Goal: Task Accomplishment & Management: Complete application form

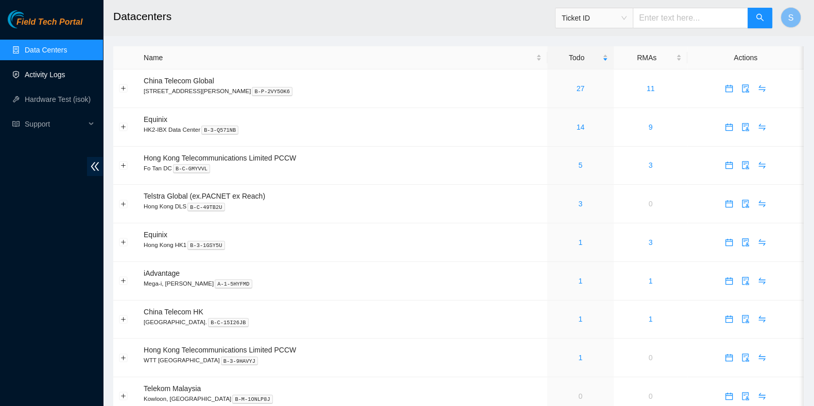
click at [65, 71] on link "Activity Logs" at bounding box center [45, 75] width 41 height 8
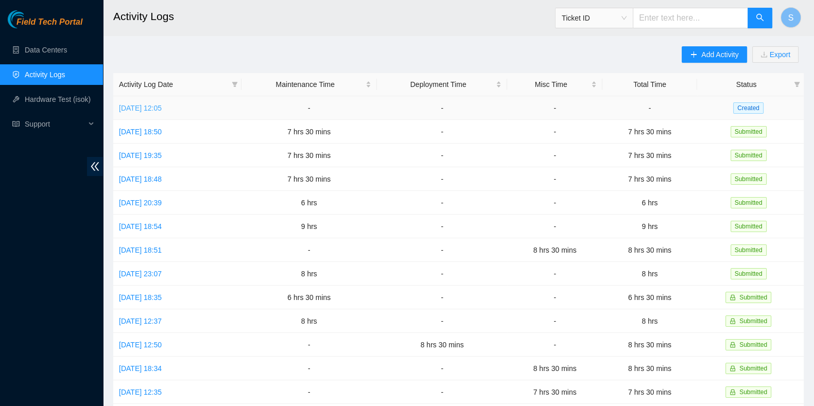
click at [162, 108] on link "Mon, 22 Sep 2025 12:05" at bounding box center [140, 108] width 43 height 8
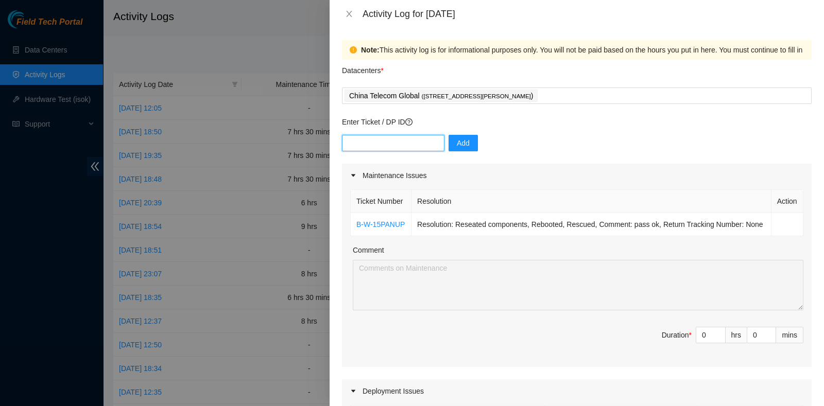
click at [365, 136] on input "text" at bounding box center [393, 143] width 102 height 16
paste input "B-W-150GDVF"
type input "B-W-150GDVF"
drag, startPoint x: 471, startPoint y: 142, endPoint x: 471, endPoint y: 147, distance: 5.7
click at [471, 142] on button "Add" at bounding box center [462, 143] width 29 height 16
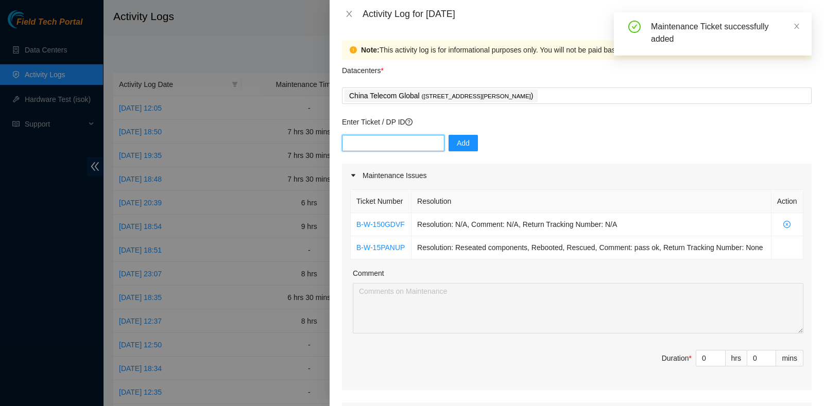
click at [422, 144] on input "text" at bounding box center [393, 143] width 102 height 16
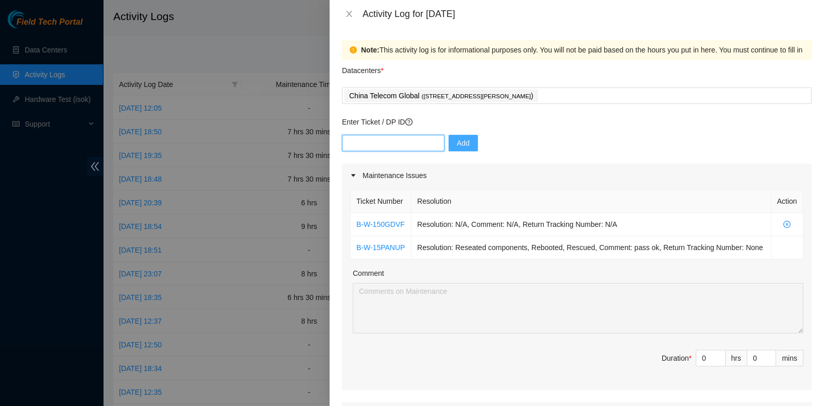
paste input "B-V-5VIX1HQ"
type input "B-V-5VIX1HQ"
click at [457, 145] on span "Add" at bounding box center [463, 142] width 13 height 11
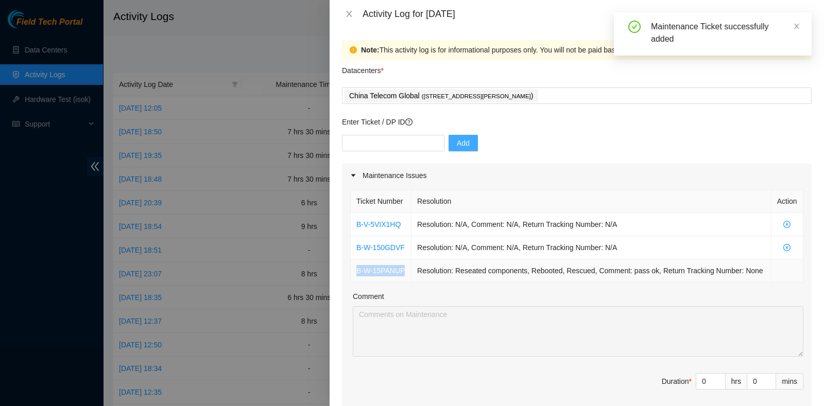
drag, startPoint x: 409, startPoint y: 270, endPoint x: 352, endPoint y: 274, distance: 56.8
click at [352, 274] on td "B-W-15PANUP" at bounding box center [381, 271] width 61 height 23
copy link "B-W-15PANUP"
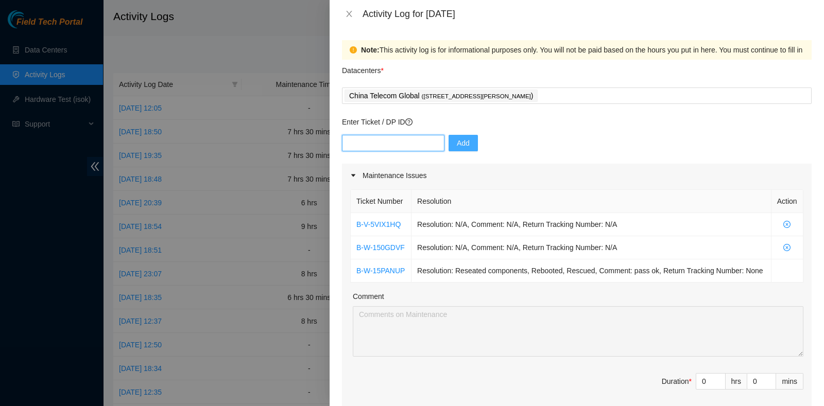
click at [400, 145] on input "text" at bounding box center [393, 143] width 102 height 16
paste input "B-W-153XP6N"
type input "B-W-153XP6N"
click at [457, 145] on span "Add" at bounding box center [463, 142] width 13 height 11
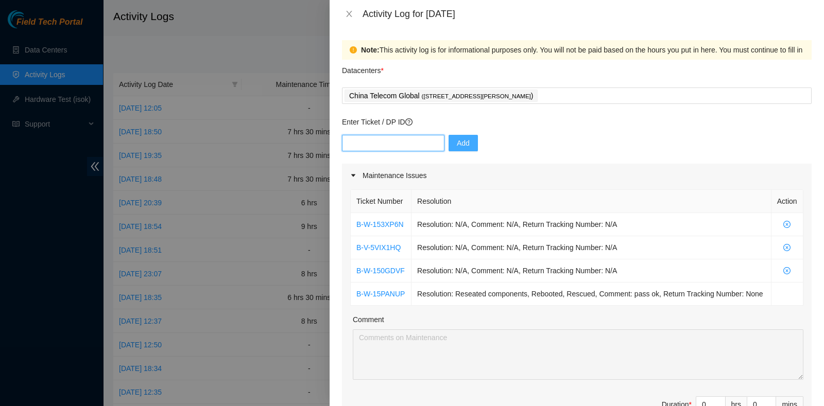
click at [386, 135] on input "text" at bounding box center [393, 143] width 102 height 16
paste input "B-W-15PF73Q"
type input "B-W-15PF73Q"
click at [454, 135] on button "Add" at bounding box center [462, 143] width 29 height 16
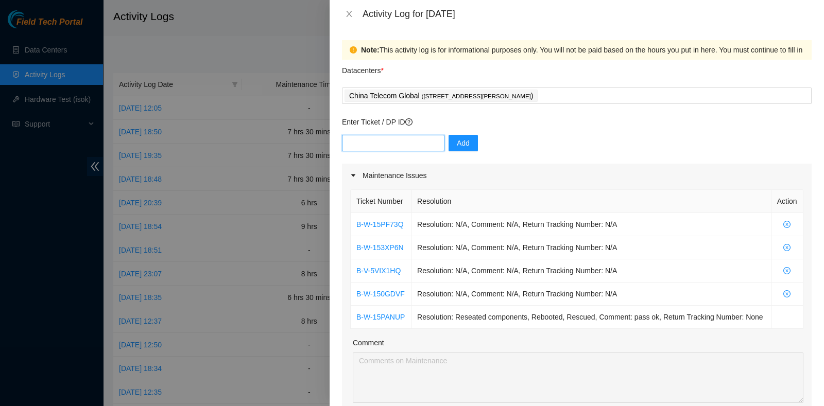
click at [391, 148] on input "text" at bounding box center [393, 143] width 102 height 16
paste input "B-W-15Q8MX5"
type input "B-W-15Q8MX5"
click at [468, 138] on button "Add" at bounding box center [462, 143] width 29 height 16
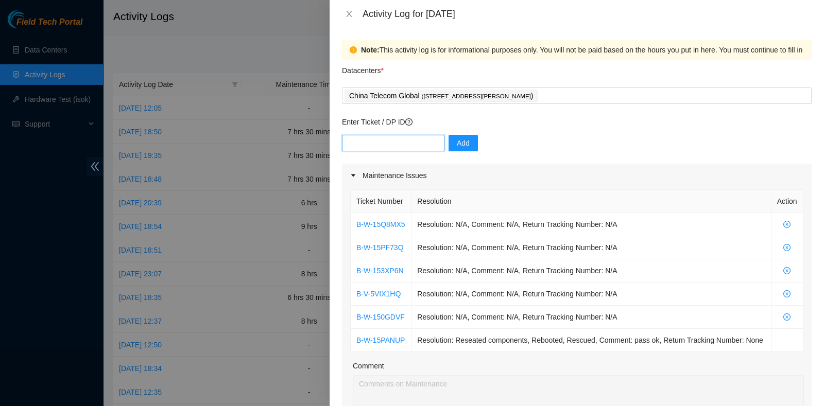
click at [396, 149] on input "text" at bounding box center [393, 143] width 102 height 16
paste input "B-W-15Q8NOP"
type input "B-W-15Q8NOP"
click at [457, 148] on span "Add" at bounding box center [463, 142] width 13 height 11
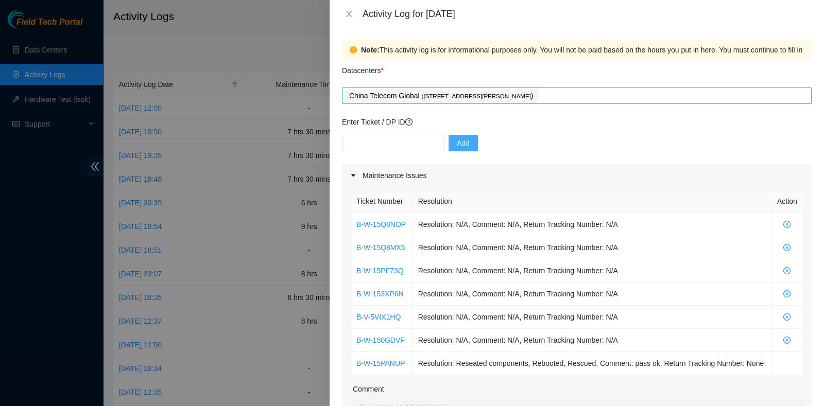
click at [592, 101] on div "China Telecom Global ( Room B11, 2/F, 18 Chun Yat Street, TKO , Hong Kong )" at bounding box center [576, 96] width 464 height 14
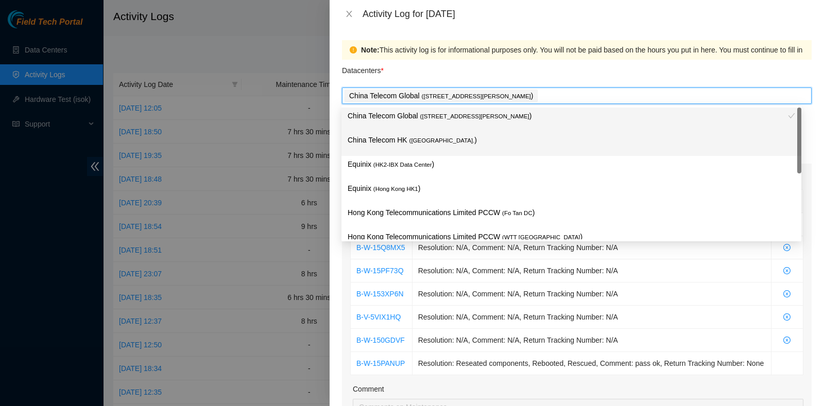
click at [495, 151] on div "China Telecom HK ( Hong Kong. )" at bounding box center [571, 143] width 447 height 19
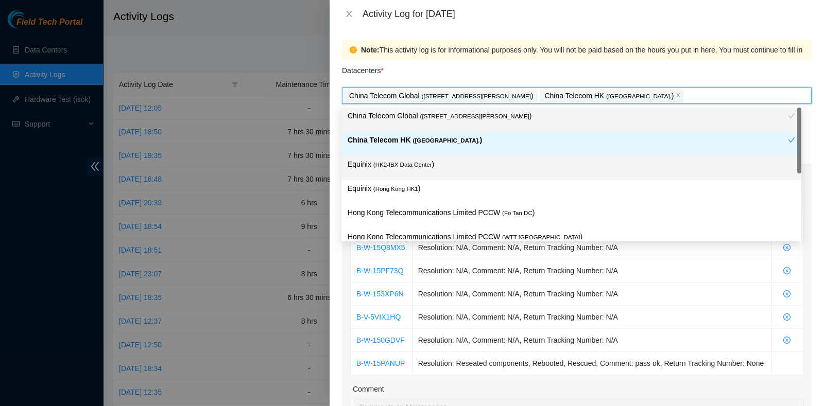
click at [462, 168] on p "Equinix ( HK2-IBX Data Center )" at bounding box center [571, 165] width 447 height 12
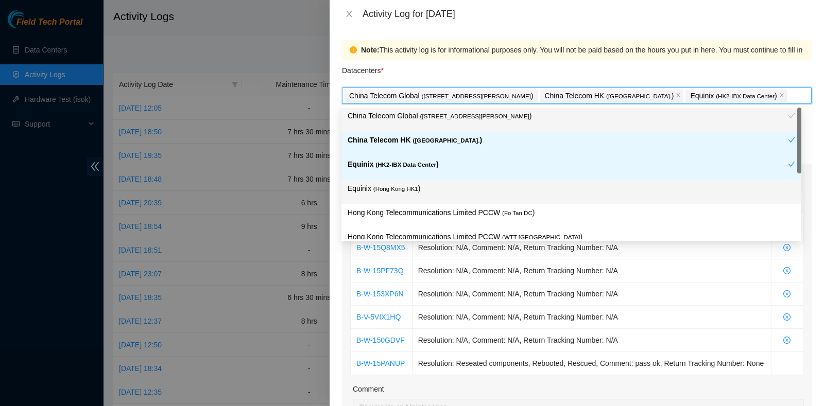
click at [446, 197] on div "Equinix ( Hong Kong HK1 )" at bounding box center [571, 192] width 447 height 19
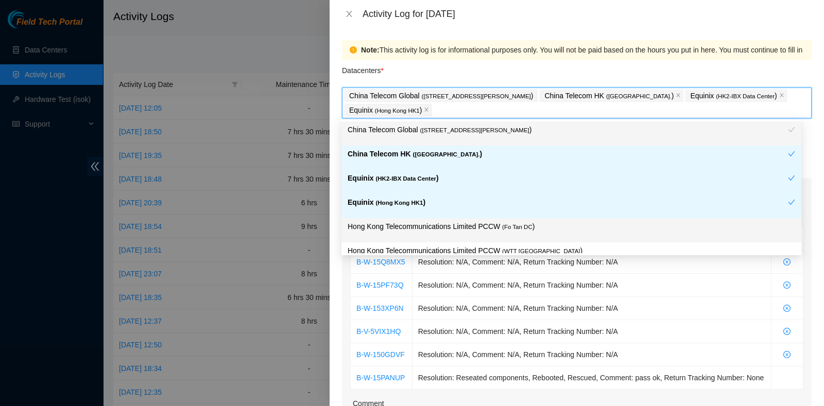
click at [508, 232] on p "Hong Kong Telecommunications Limited PCCW ( Fo Tan DC )" at bounding box center [571, 227] width 447 height 12
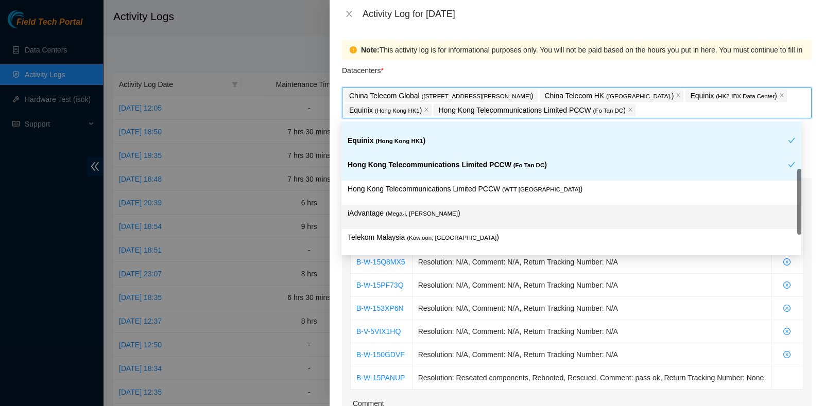
click at [520, 208] on p "iAdvantage ( Mega-i, Chai Wan )" at bounding box center [571, 214] width 447 height 12
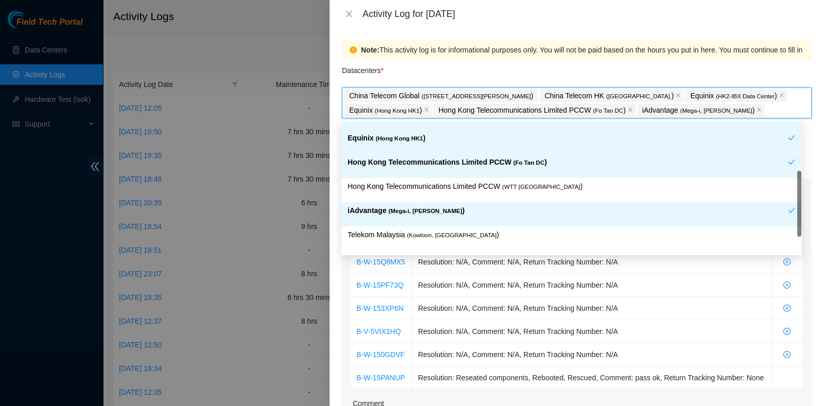
scroll to position [65, 0]
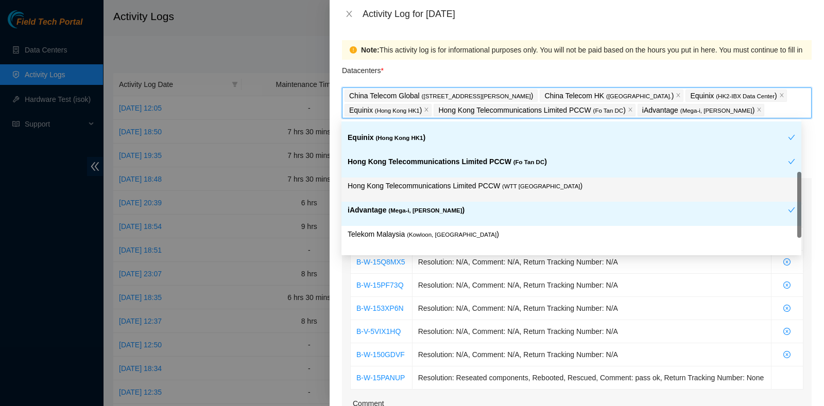
click at [519, 188] on span "( WTT DC" at bounding box center [541, 186] width 78 height 6
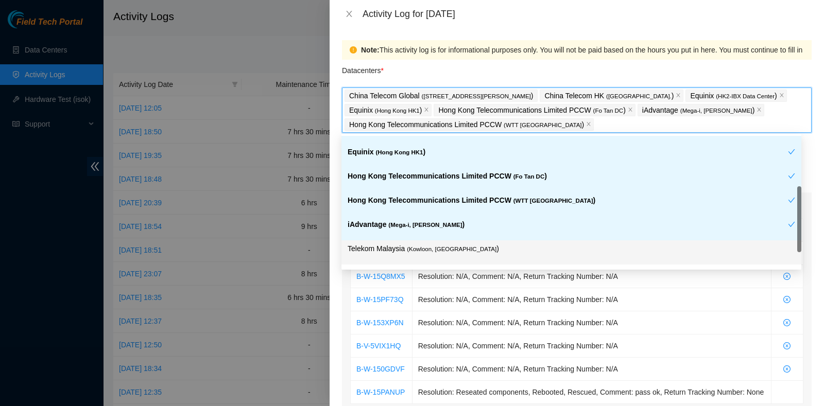
click at [495, 244] on p "Telekom Malaysia ( Kowloon, Hong Kong )" at bounding box center [571, 249] width 447 height 12
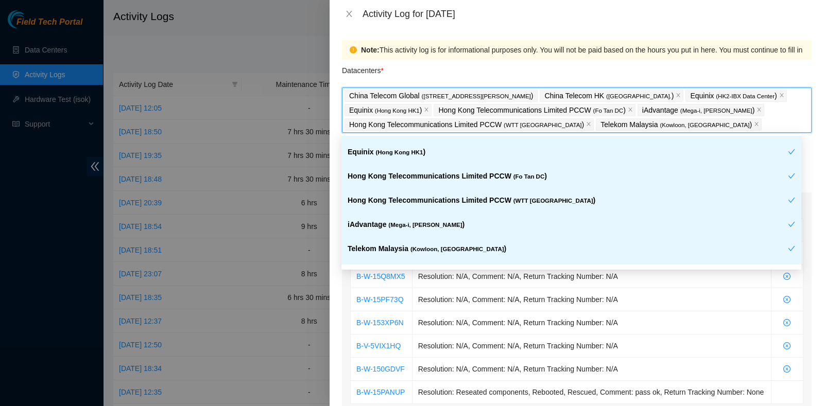
drag, startPoint x: 523, startPoint y: 36, endPoint x: 530, endPoint y: 65, distance: 30.8
click at [523, 35] on div "Note: This activity log is for informational purposes only. You will not be pai…" at bounding box center [577, 217] width 494 height 378
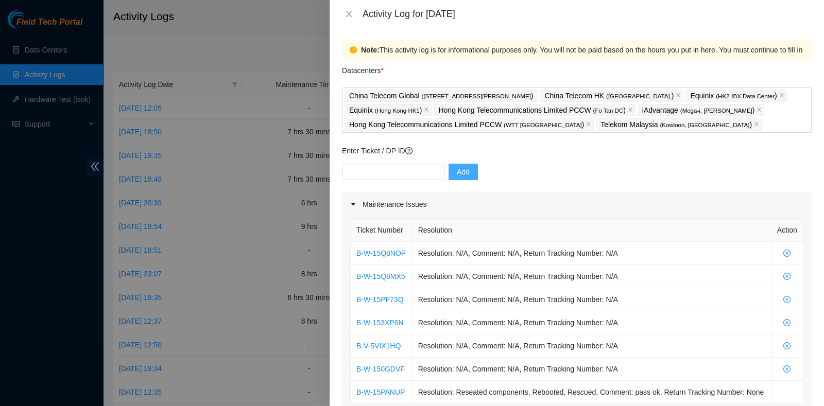
scroll to position [0, 0]
click at [387, 171] on input "text" at bounding box center [393, 172] width 102 height 16
paste input "B-W-15QBFI4"
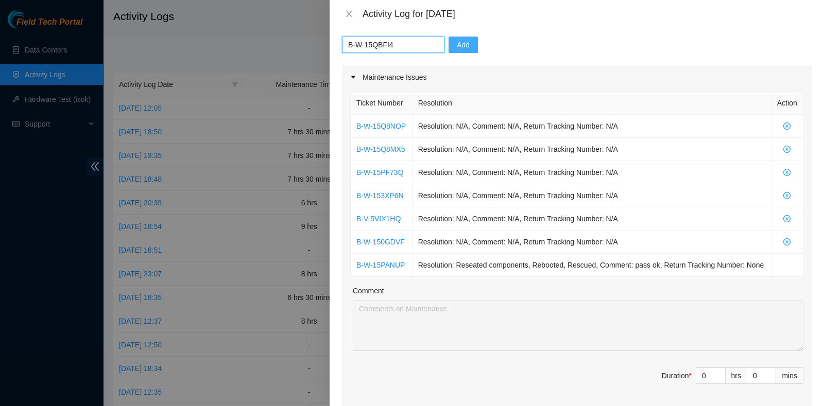
scroll to position [128, 0]
type input "B-W-15QBFI4"
click at [464, 41] on button "Add" at bounding box center [462, 44] width 29 height 16
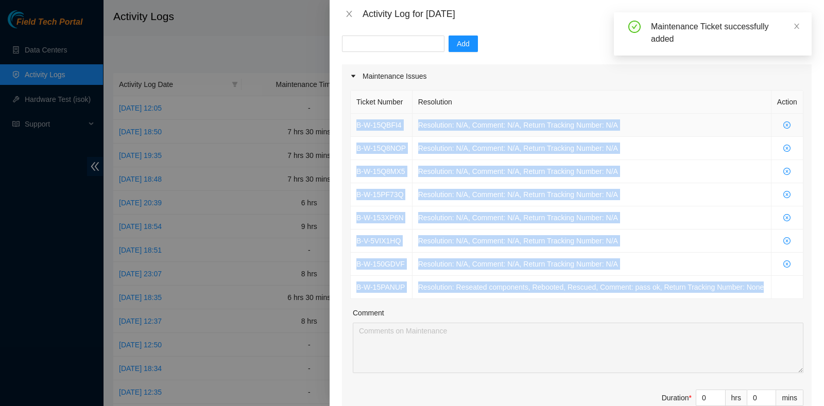
drag, startPoint x: 759, startPoint y: 291, endPoint x: 356, endPoint y: 122, distance: 436.6
click at [356, 122] on tbody "B-W-15QBFI4 Resolution: N/A, Comment: N/A, Return Tracking Number: N/A B-W-15Q8…" at bounding box center [577, 206] width 453 height 185
copy tbody "B-W-15QBFI4 Resolution: N/A, Comment: N/A, Return Tracking Number: N/A B-W-15Q8…"
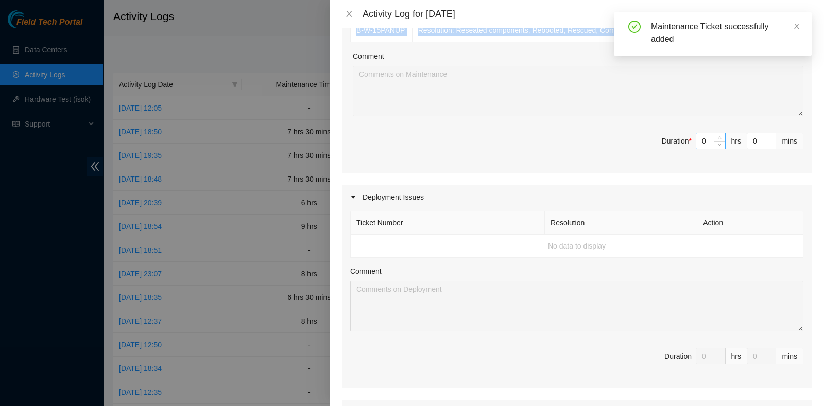
scroll to position [386, 0]
click at [697, 133] on input "0" at bounding box center [710, 140] width 29 height 15
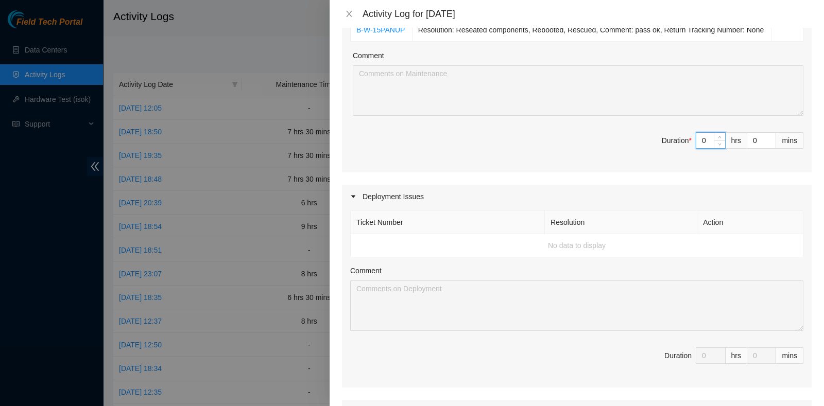
drag, startPoint x: 698, startPoint y: 134, endPoint x: 680, endPoint y: 137, distance: 18.3
click at [680, 137] on span "Duration * 0 hrs 0 mins" at bounding box center [576, 146] width 453 height 29
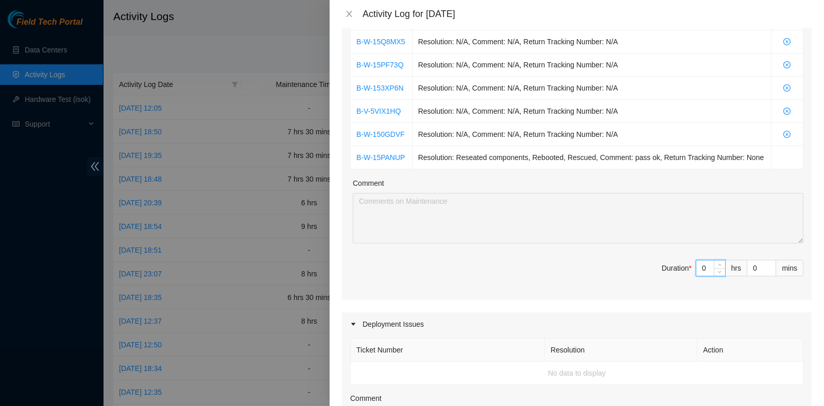
scroll to position [257, 0]
type input "8"
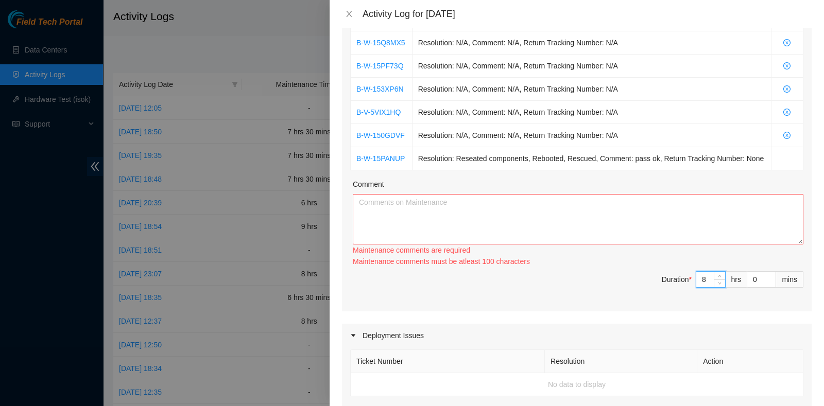
type input "8"
type input "3"
type input "30"
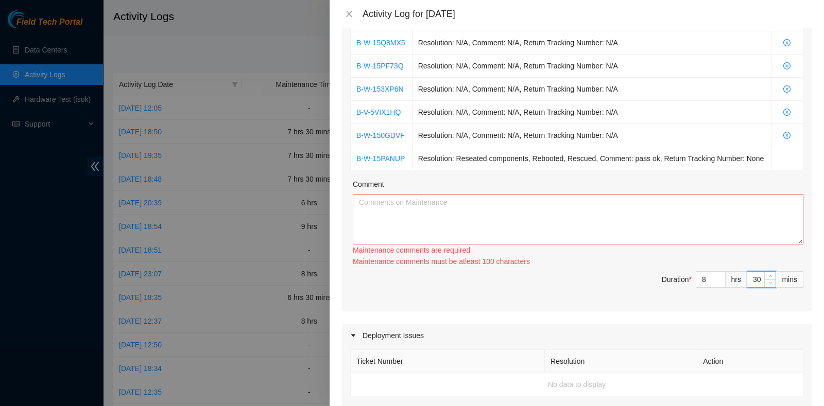
type input "30"
click at [457, 210] on textarea "Comment" at bounding box center [578, 219] width 451 height 50
paste textarea "B-W-15QBFI4 Resolution: N/A, Comment: N/A, Return Tracking Number: N/A B-W-15Q8…"
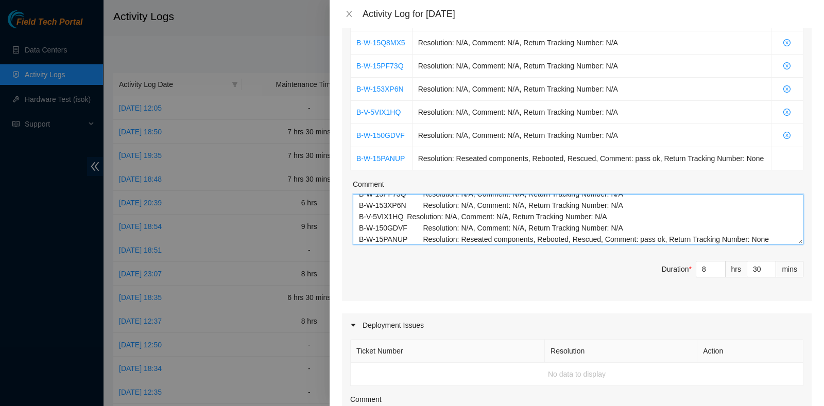
scroll to position [54, 0]
click at [763, 225] on textarea "B-W-15QBFI4 Resolution: N/A, Comment: N/A, Return Tracking Number: N/A B-W-15Q8…" at bounding box center [578, 219] width 451 height 50
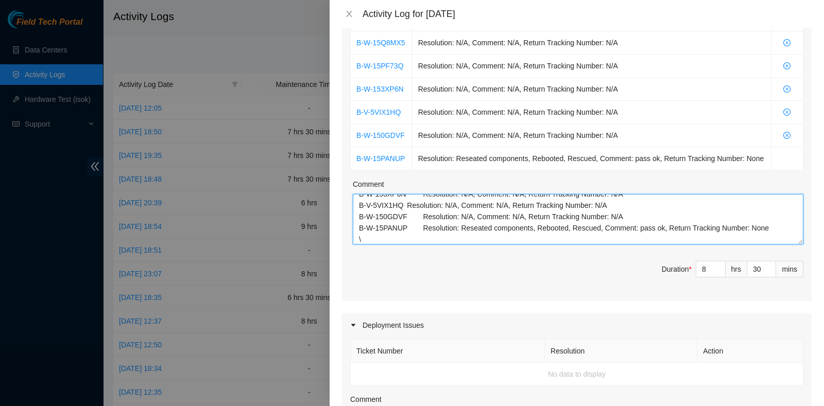
paste textarea "B-V-5V1YE4S B-W-15DEQR4 B-W-15B4576 B-V-5S2ZYQ0 Tracking 417328425138 B-V-5V1YE…"
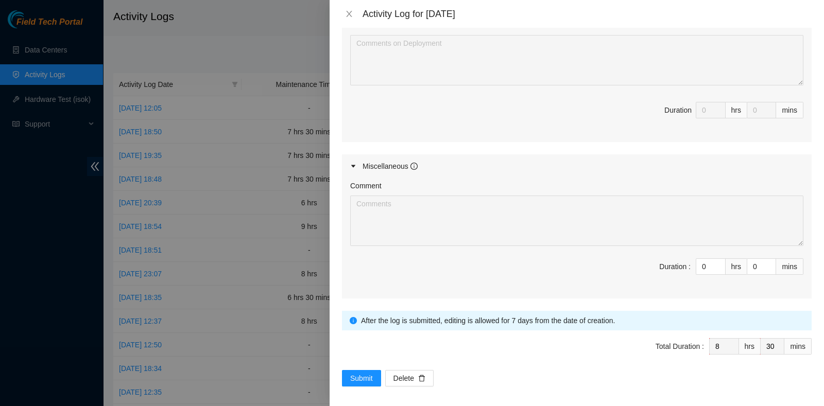
scroll to position [633, 0]
type textarea "B-W-15QBFI4 Resolution: N/A, Comment: N/A, Return Tracking Number: N/A B-W-15Q8…"
click at [359, 371] on span "Submit" at bounding box center [361, 376] width 23 height 11
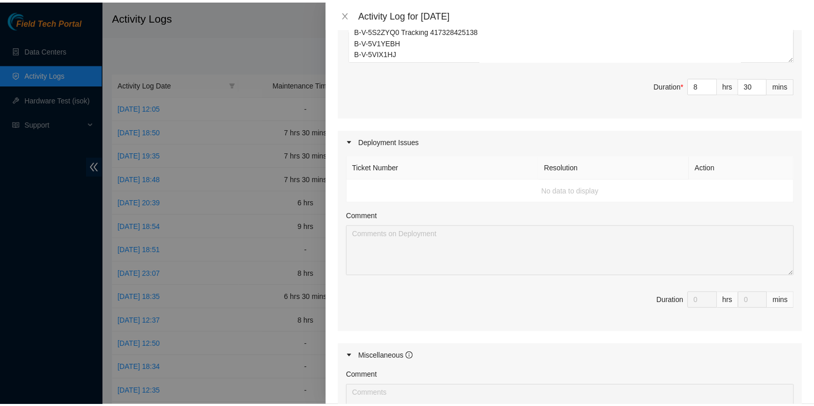
scroll to position [440, 0]
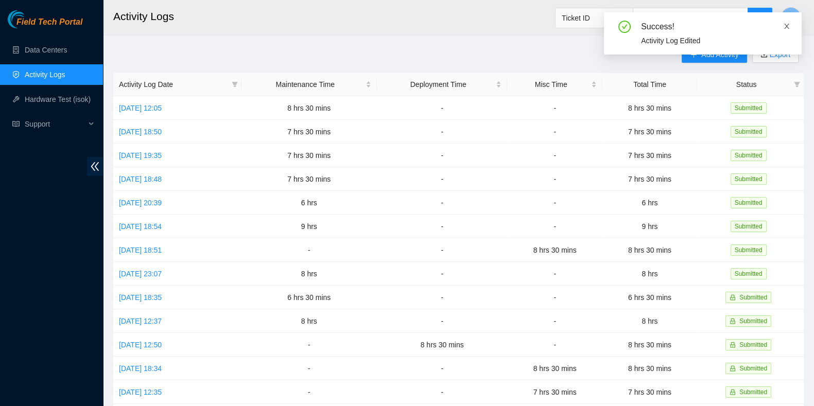
click at [787, 22] on span at bounding box center [786, 26] width 7 height 8
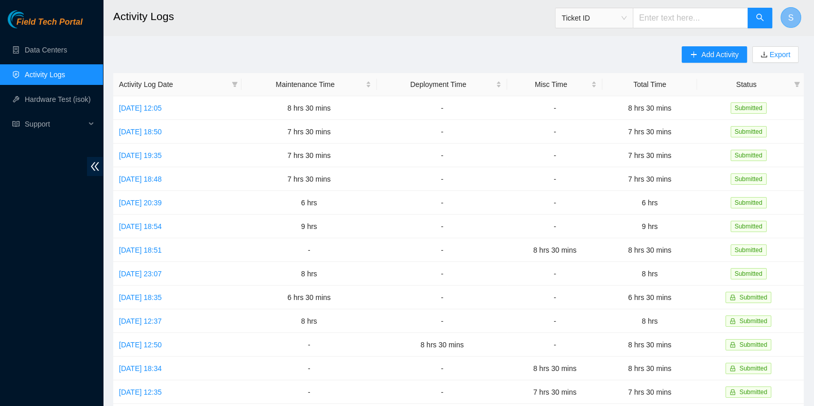
click at [794, 17] on button "S" at bounding box center [791, 17] width 21 height 21
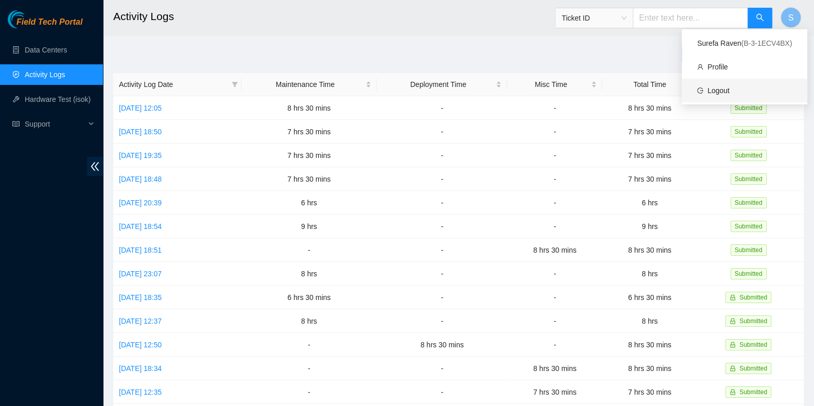
click at [730, 91] on link "Logout" at bounding box center [718, 91] width 22 height 8
